Goal: Task Accomplishment & Management: Use online tool/utility

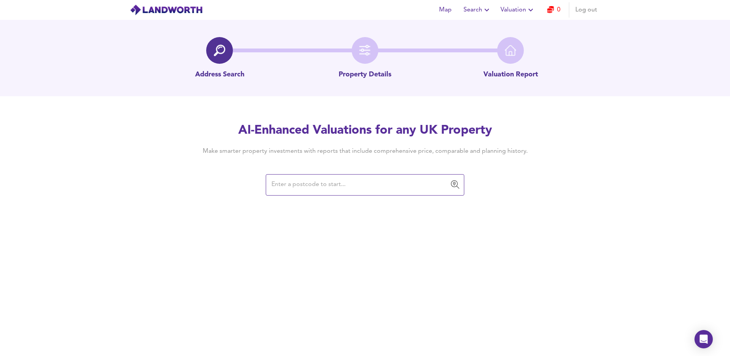
click at [340, 182] on input "text" at bounding box center [359, 185] width 180 height 15
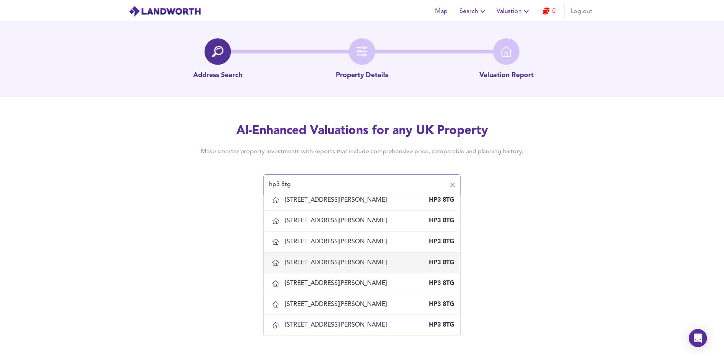
scroll to position [362, 0]
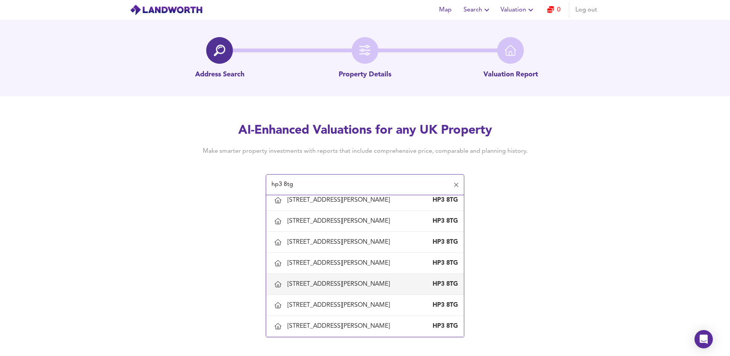
click at [330, 283] on div "[STREET_ADDRESS][PERSON_NAME]" at bounding box center [339, 284] width 105 height 8
type input "[STREET_ADDRESS][PERSON_NAME]"
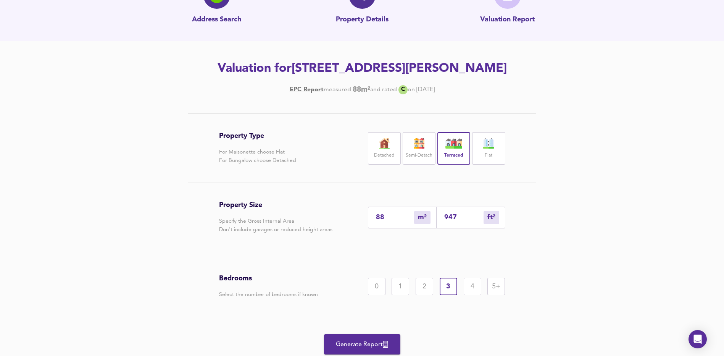
scroll to position [82, 0]
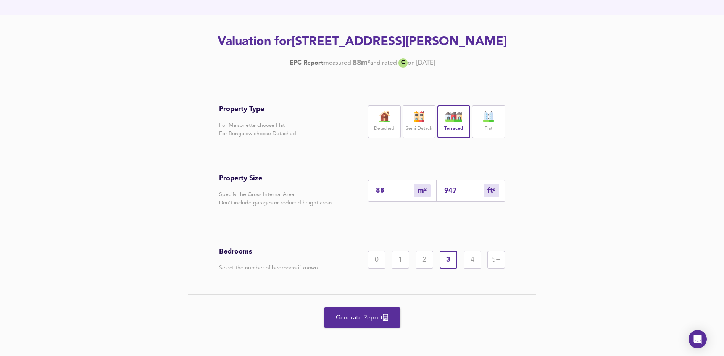
click at [469, 255] on div "4" at bounding box center [473, 260] width 18 height 18
click at [355, 312] on button "Generate Report" at bounding box center [362, 317] width 76 height 20
